Goal: Transaction & Acquisition: Book appointment/travel/reservation

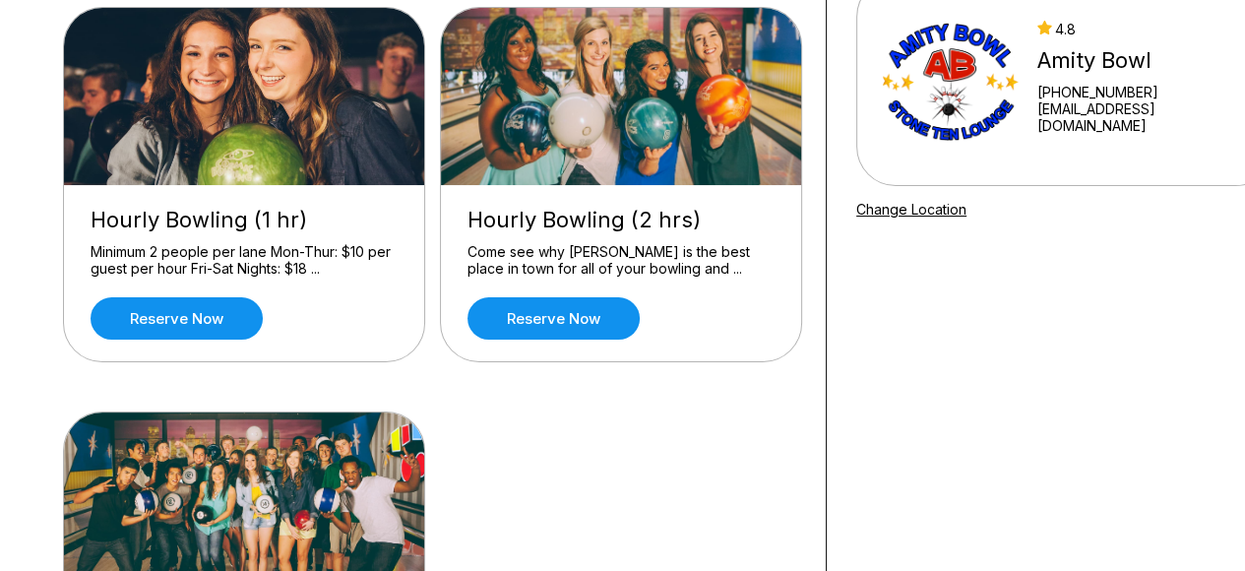
scroll to position [76, 0]
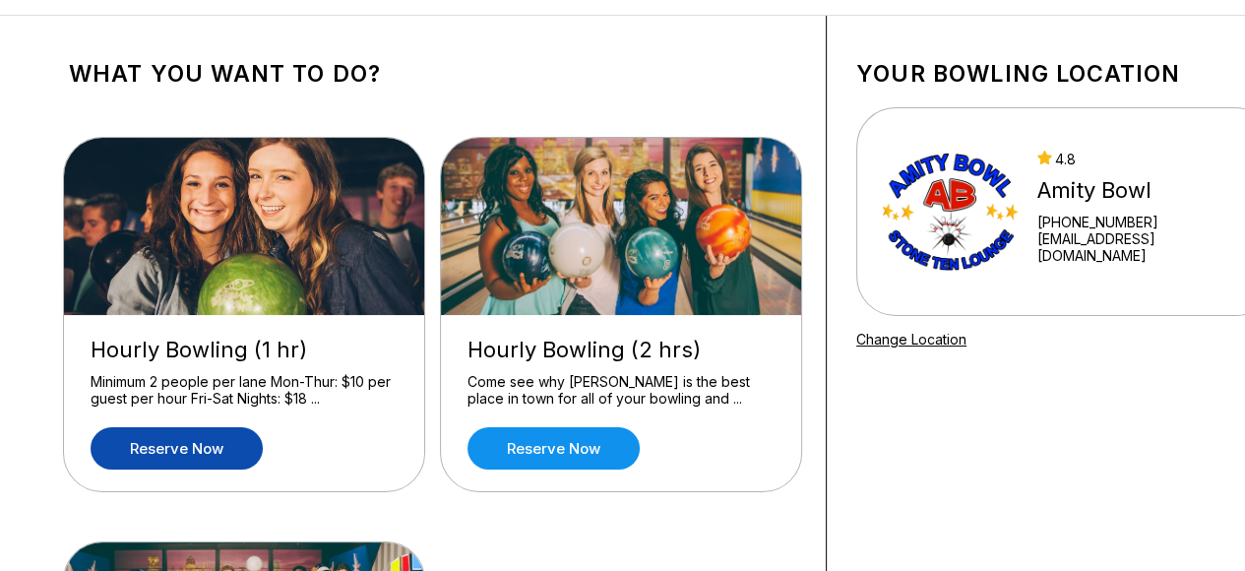
click at [213, 449] on link "Reserve now" at bounding box center [177, 448] width 172 height 42
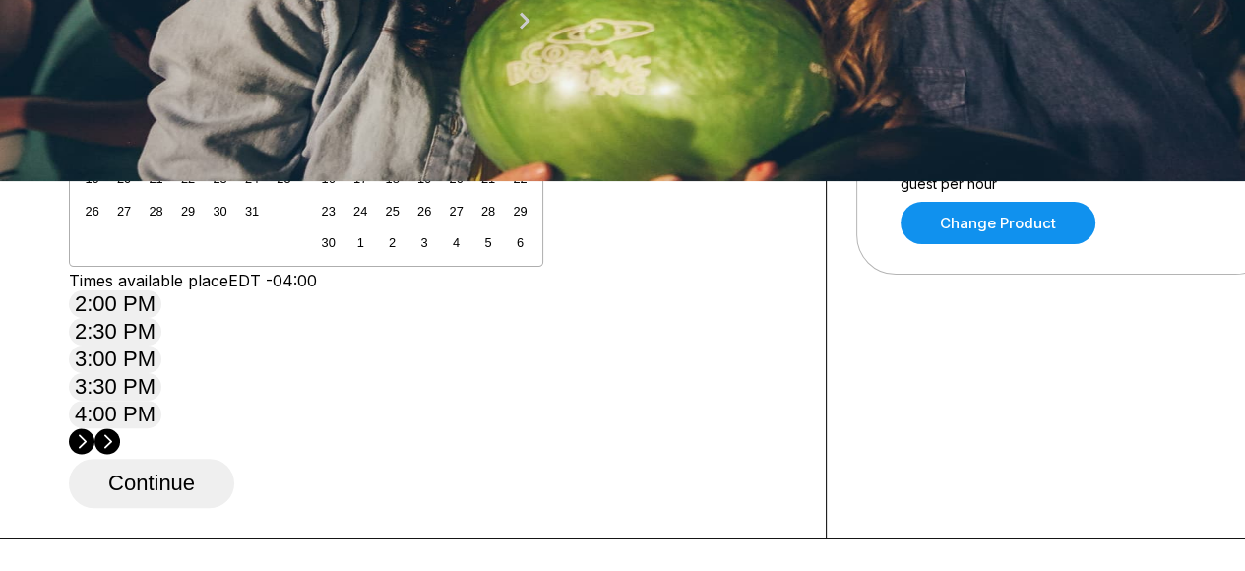
scroll to position [586, 0]
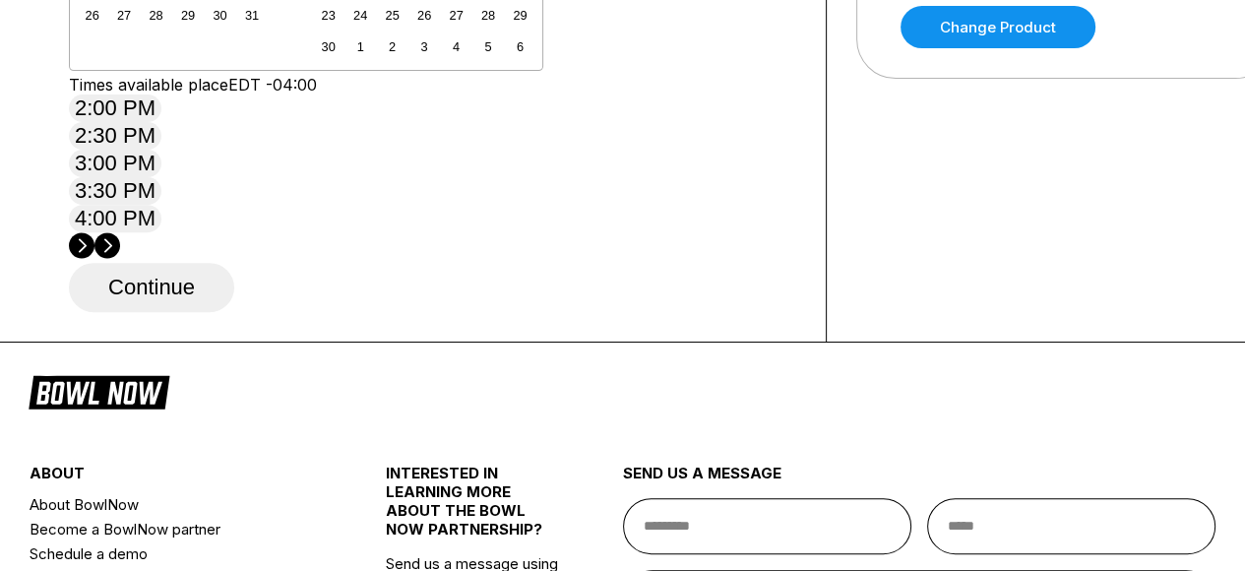
drag, startPoint x: 181, startPoint y: 490, endPoint x: 195, endPoint y: 462, distance: 31.7
click at [161, 232] on button "4:00 PM" at bounding box center [115, 219] width 93 height 28
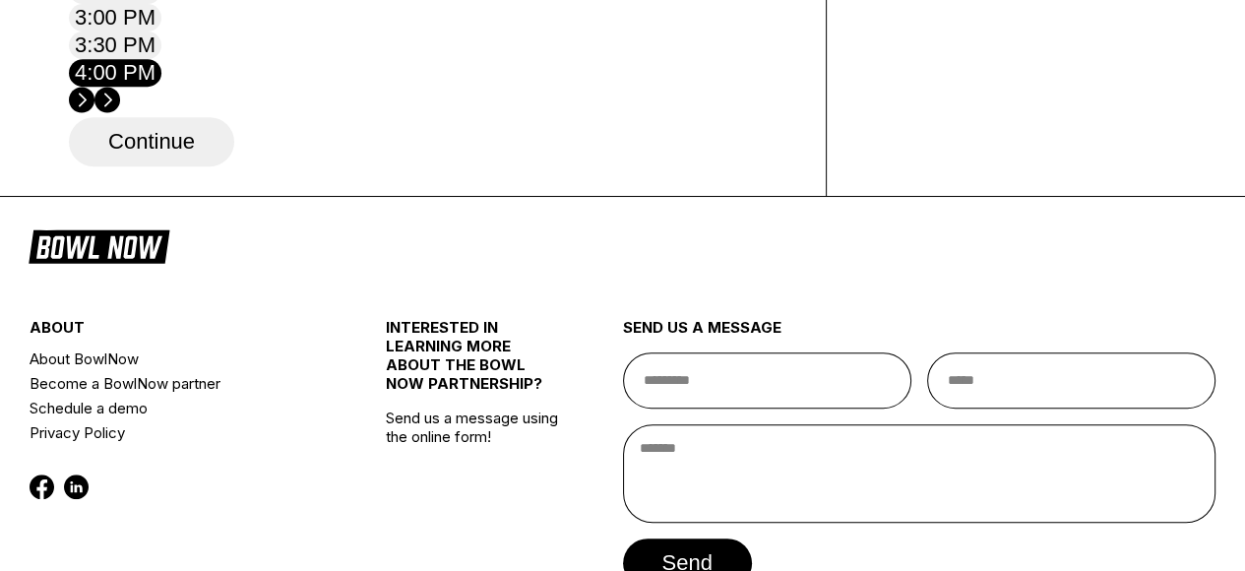
scroll to position [881, 0]
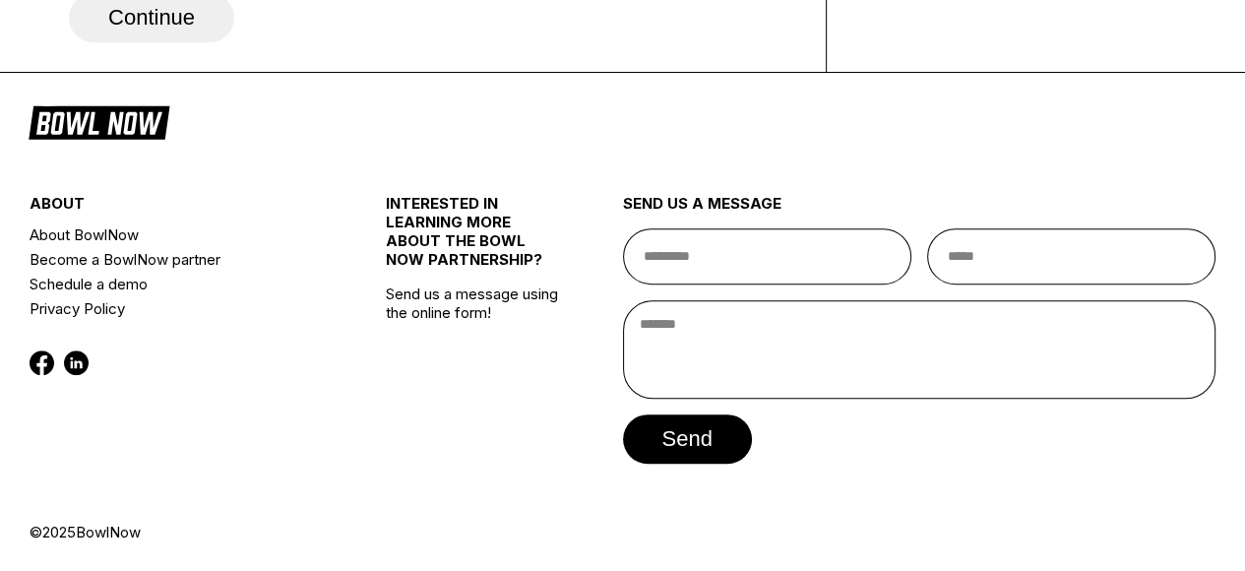
click at [198, 42] on button "Continue" at bounding box center [151, 17] width 165 height 49
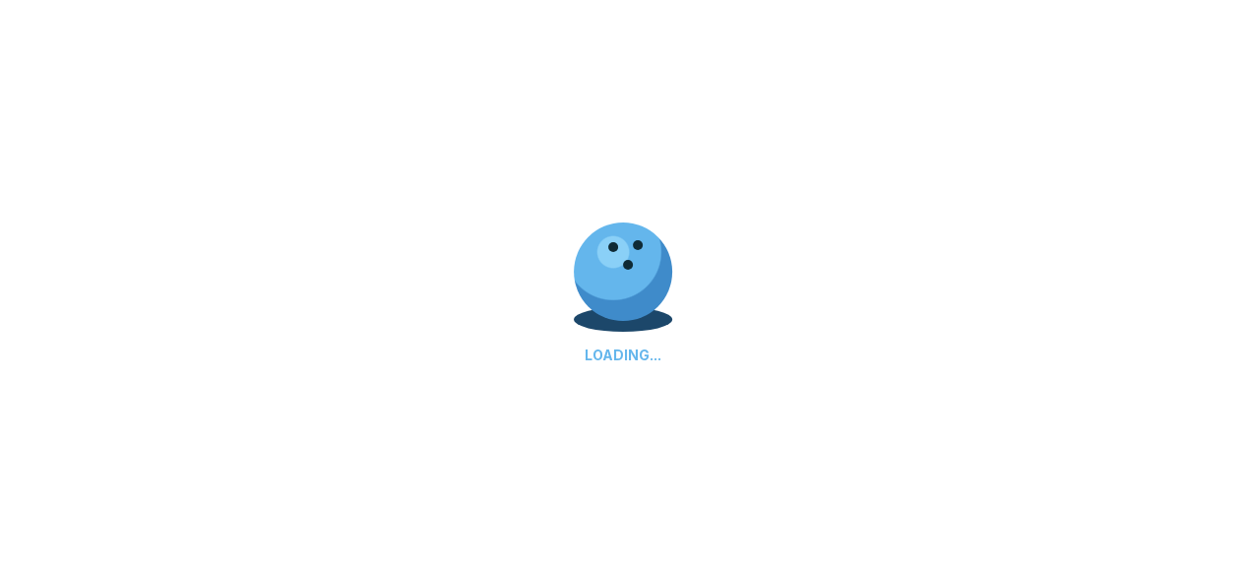
select select "**"
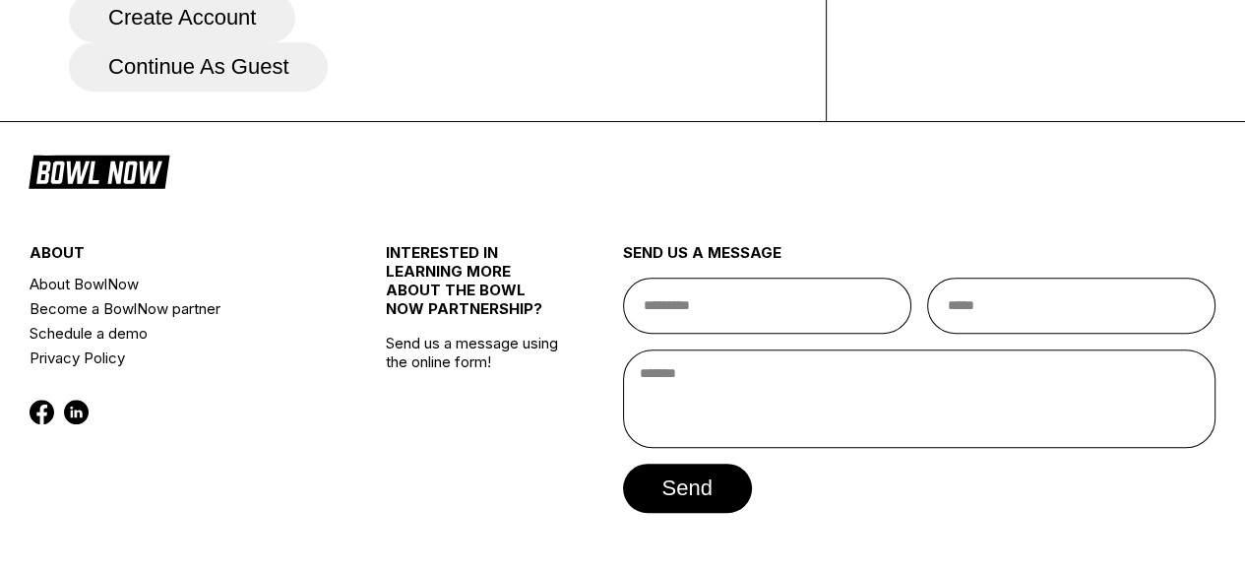
scroll to position [492, 0]
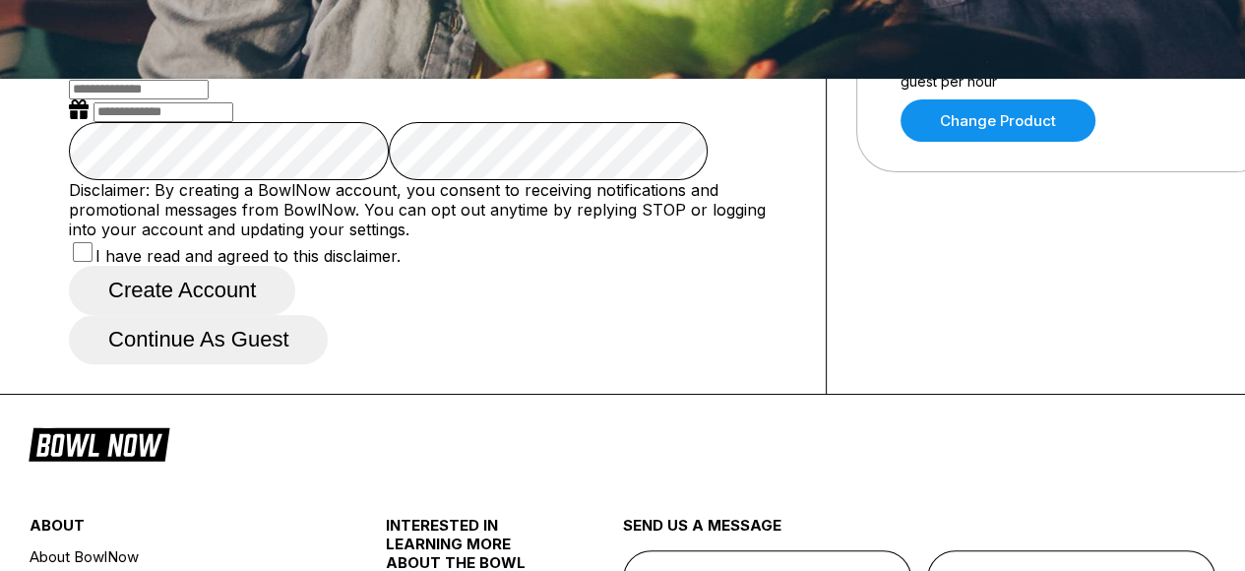
click at [328, 364] on button "Continue as guest" at bounding box center [198, 339] width 259 height 49
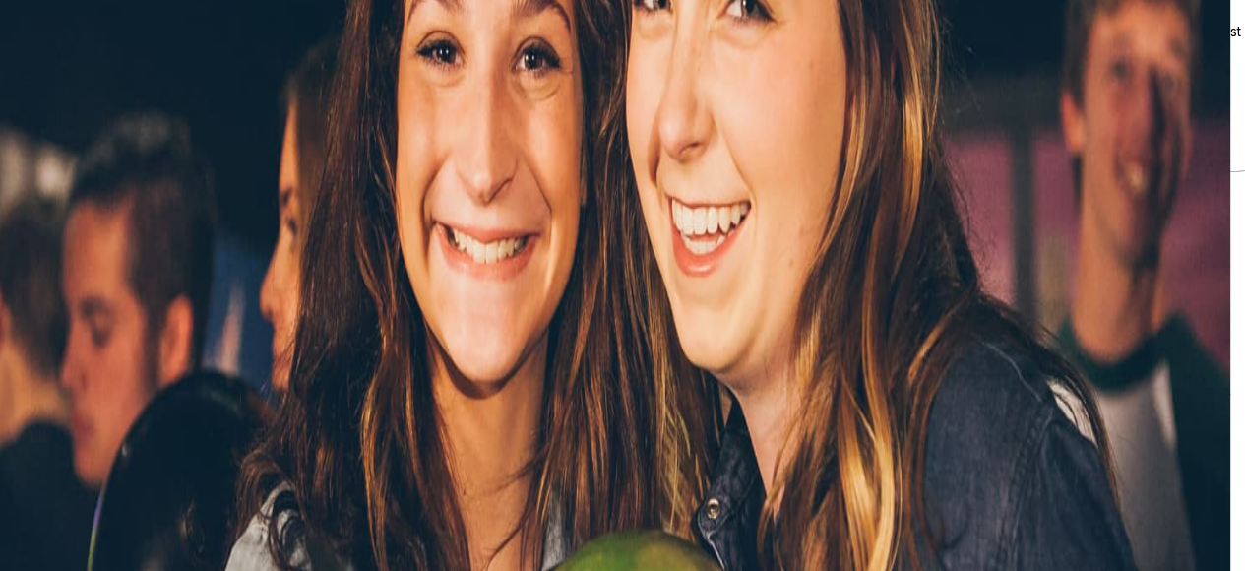
scroll to position [366, 0]
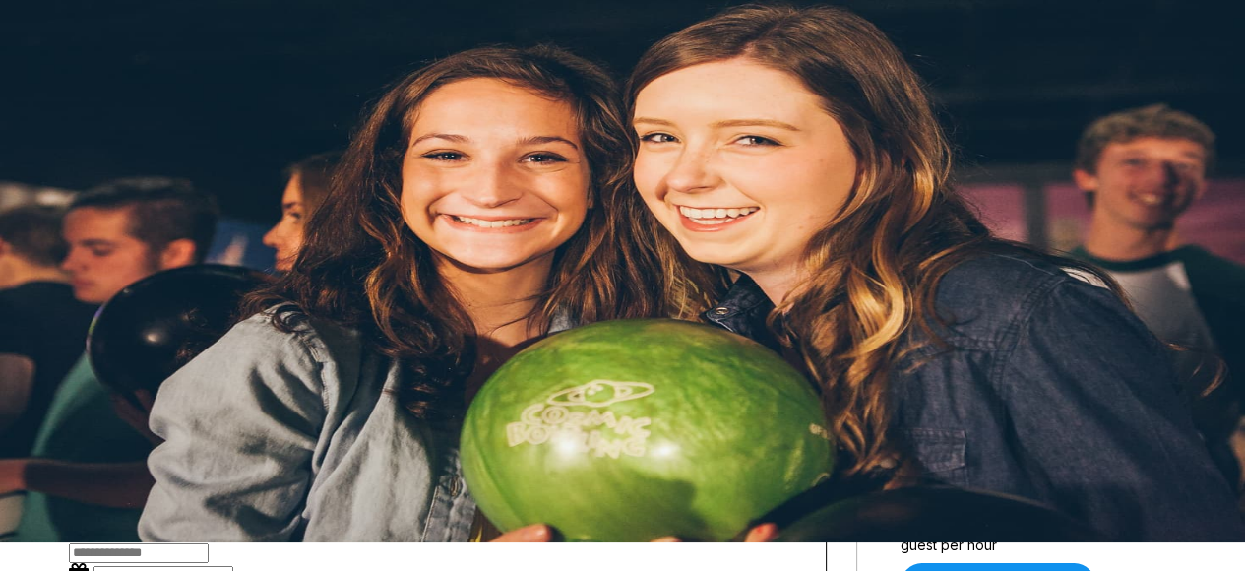
scroll to position [0, 0]
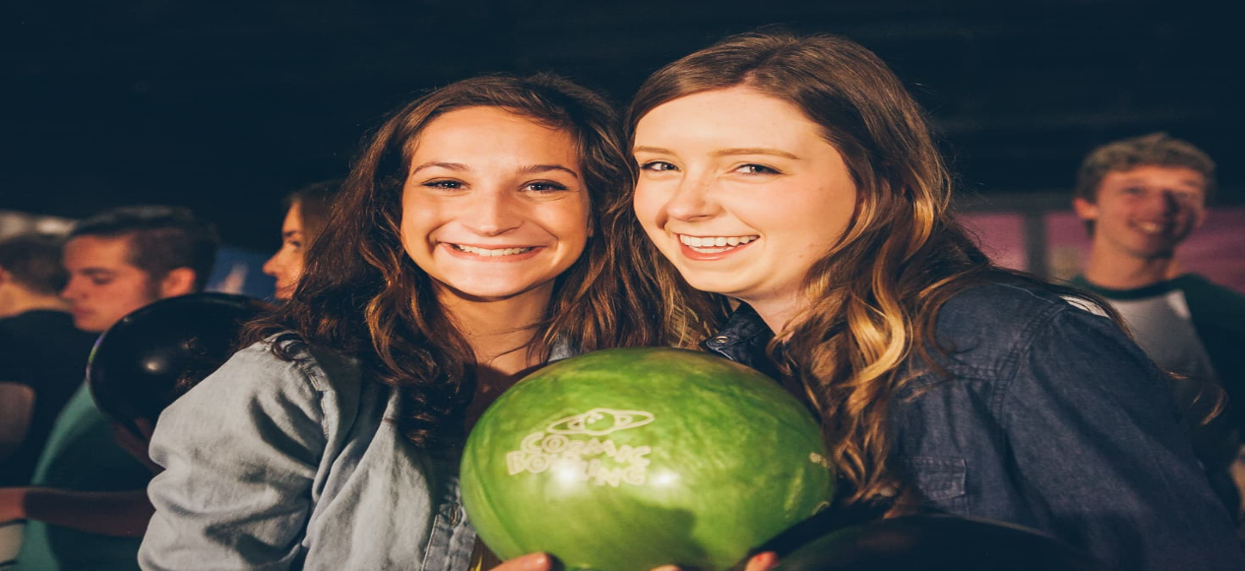
click at [1121, 53] on icon "button" at bounding box center [1118, 52] width 18 height 11
click at [1055, 80] on header "Log In / Sign Up Center Sign In" at bounding box center [622, 45] width 1245 height 91
